Goal: Task Accomplishment & Management: Manage account settings

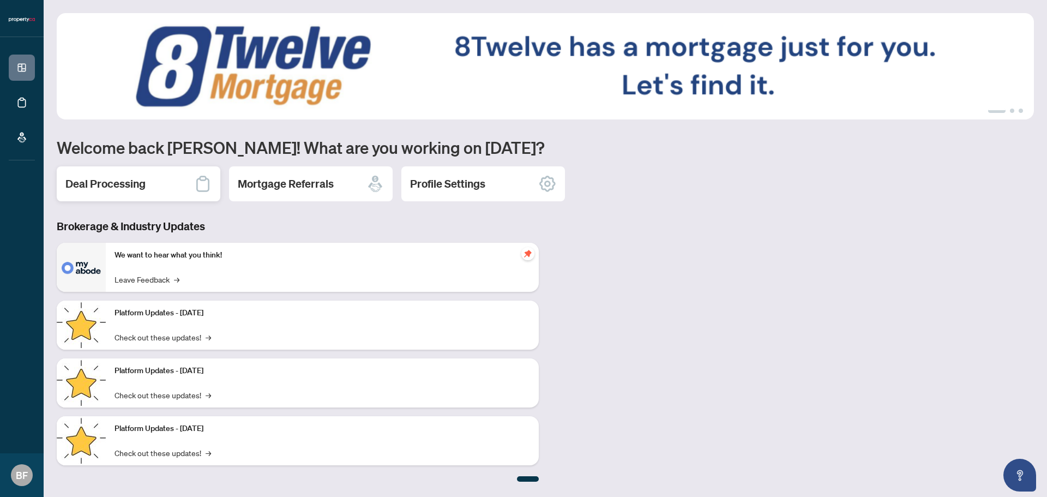
click at [170, 179] on div "Deal Processing" at bounding box center [139, 183] width 164 height 35
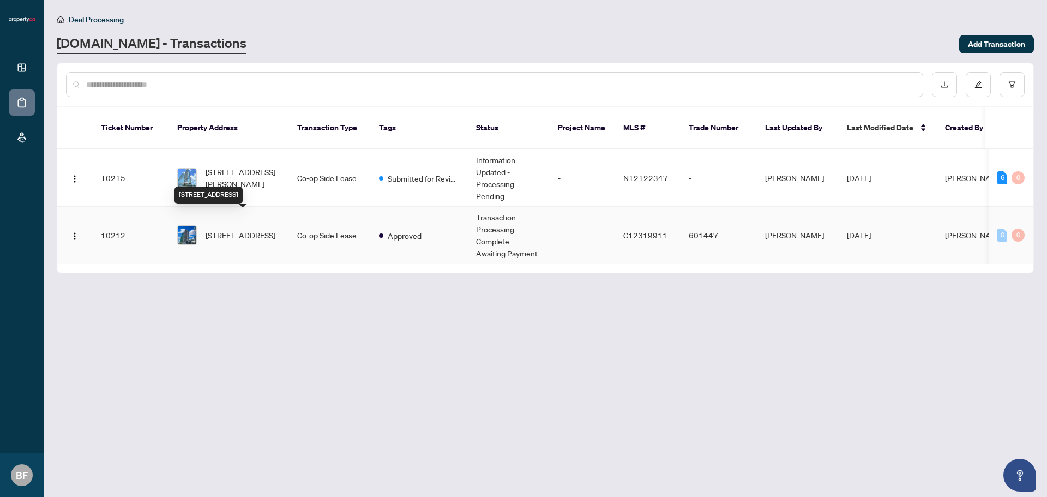
click at [255, 229] on span "[STREET_ADDRESS]" at bounding box center [241, 235] width 70 height 12
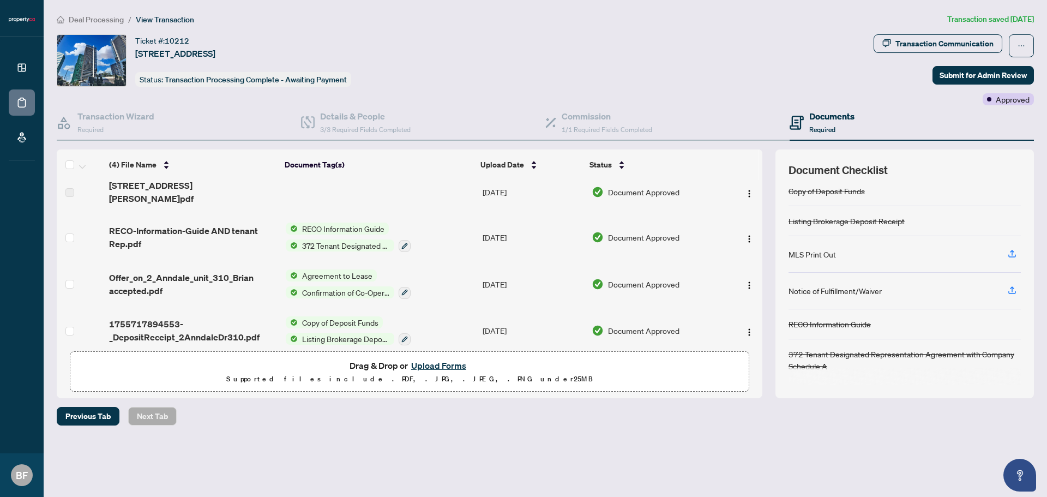
scroll to position [13, 0]
